Goal: Navigation & Orientation: Go to known website

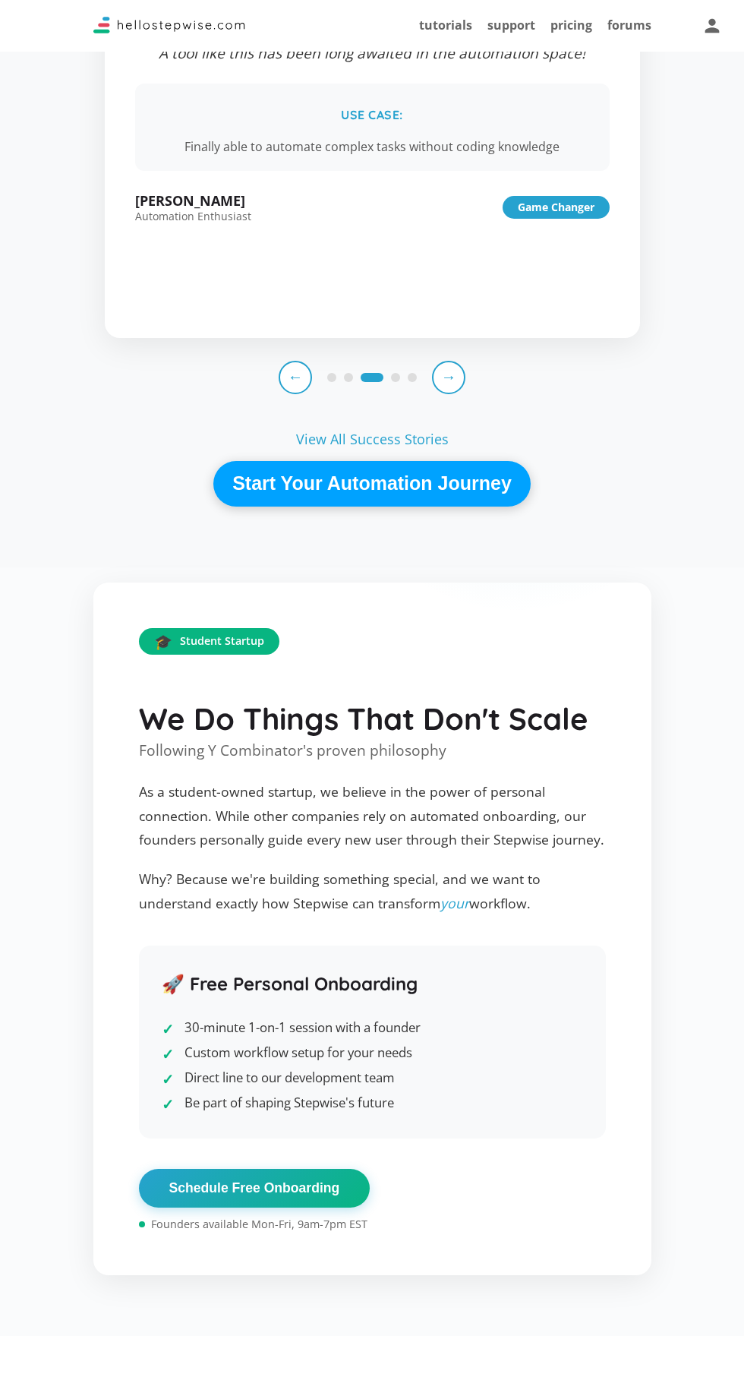
scroll to position [2007, 0]
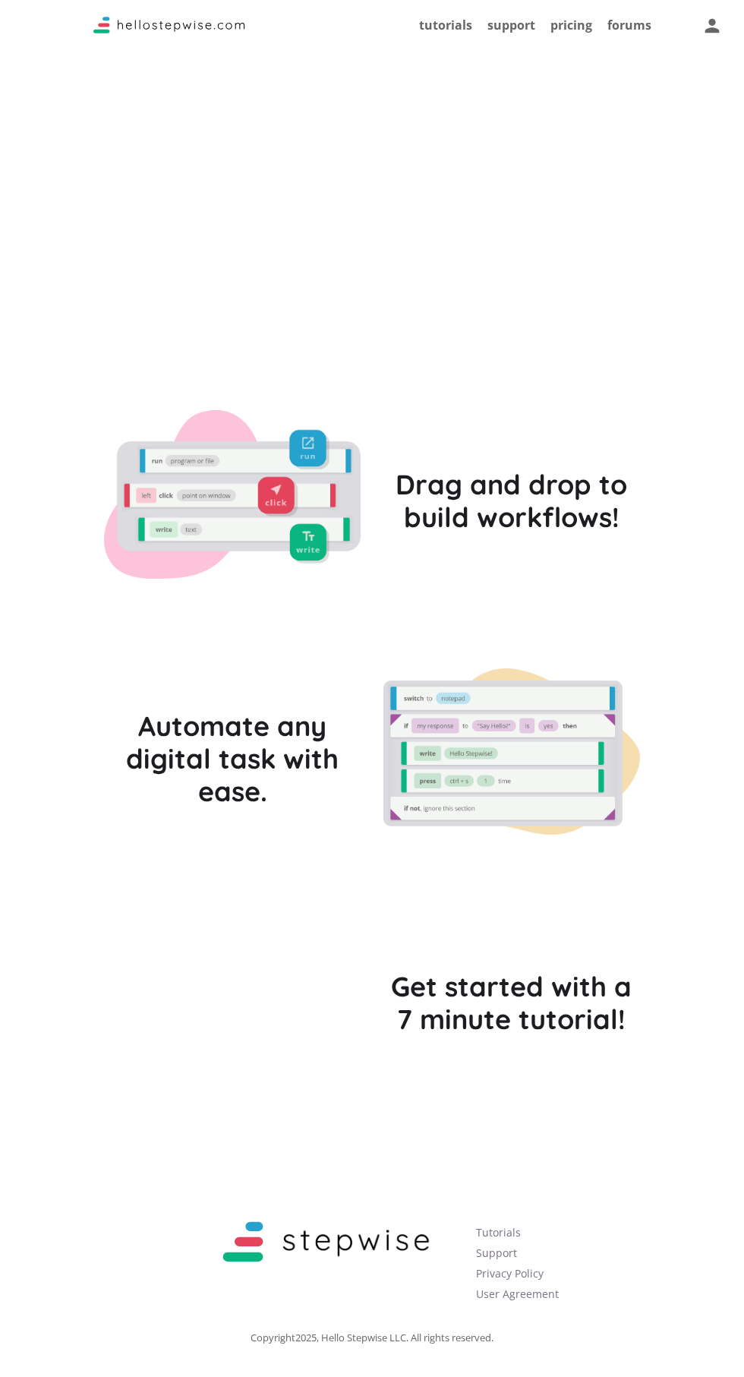
scroll to position [4390, 0]
